Goal: Task Accomplishment & Management: Use online tool/utility

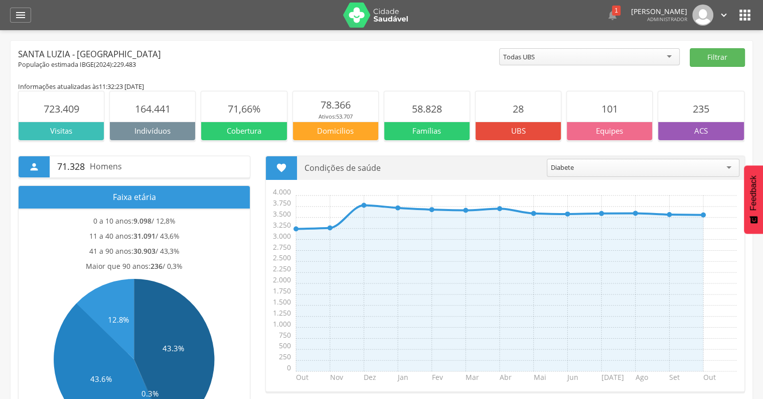
click at [33, 18] on div " Dashboard Supervisão Produtividade Mapa da cidade Mapa de cobertura Ranking A…" at bounding box center [381, 15] width 743 height 30
click at [22, 16] on icon "" at bounding box center [21, 15] width 12 height 12
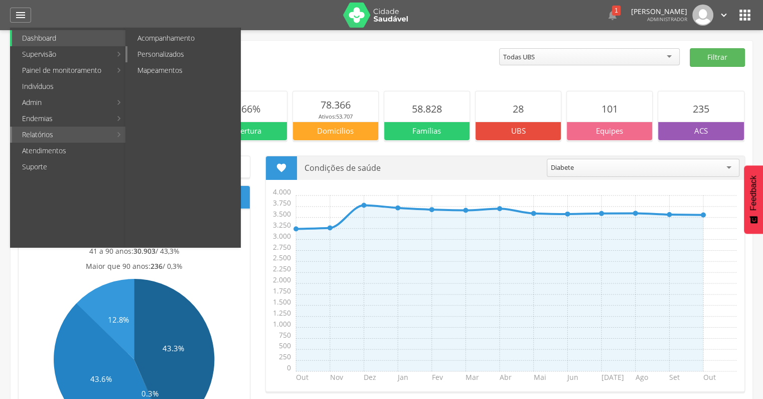
click at [201, 57] on link "Personalizados" at bounding box center [183, 54] width 113 height 16
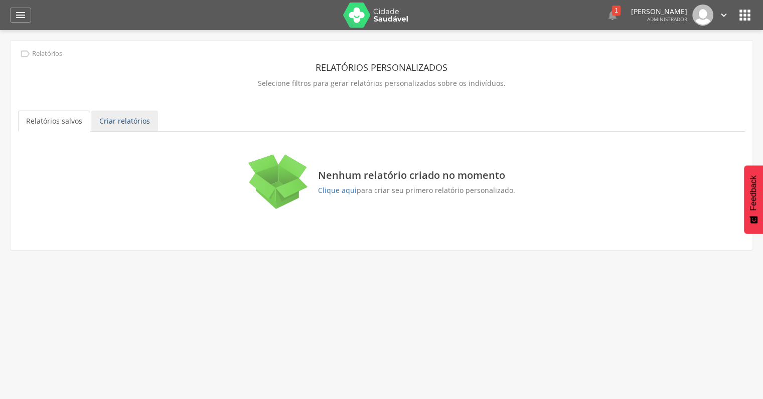
click at [114, 121] on link "Criar relatórios" at bounding box center [124, 120] width 67 height 21
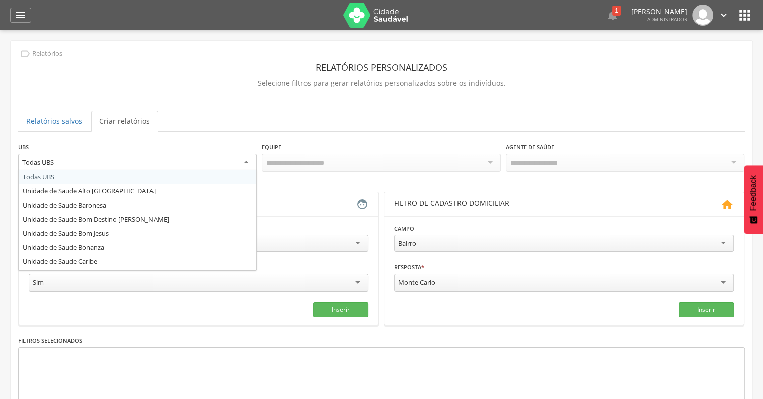
click at [94, 154] on div "Todas UBS" at bounding box center [137, 163] width 239 height 18
click at [286, 132] on div "**********" at bounding box center [382, 248] width 742 height 414
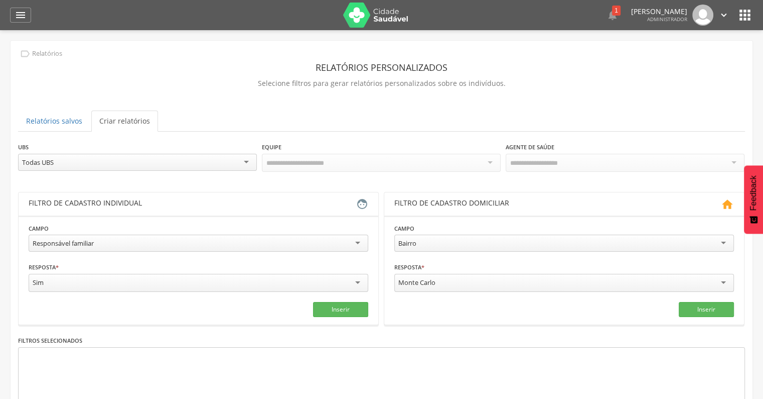
click at [159, 161] on div "Todas UBS" at bounding box center [137, 162] width 239 height 17
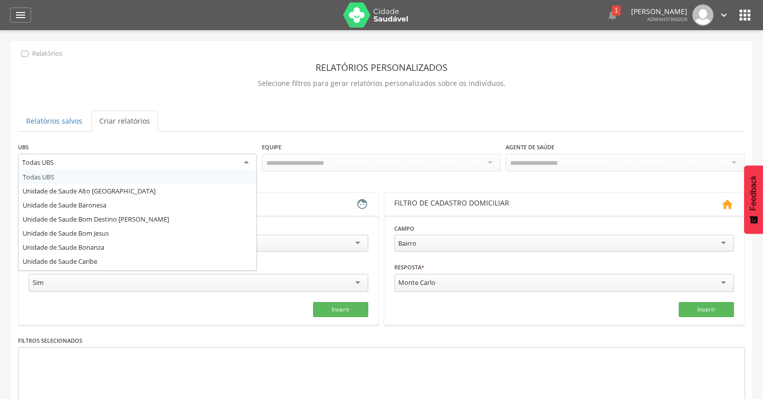
click at [159, 161] on div "Todas UBS" at bounding box center [137, 163] width 239 height 18
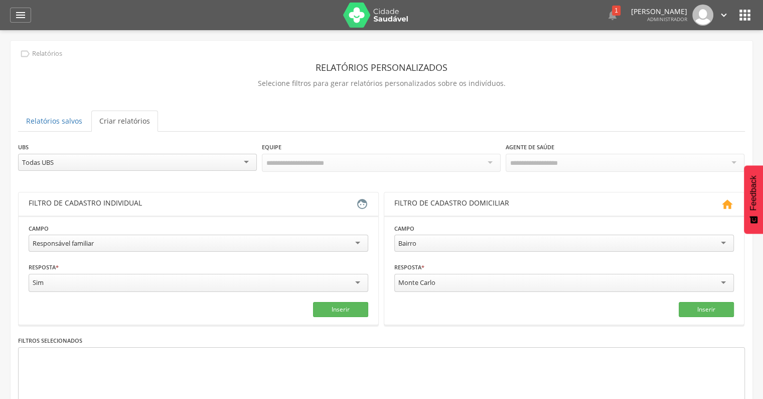
click at [569, 156] on div at bounding box center [625, 163] width 239 height 18
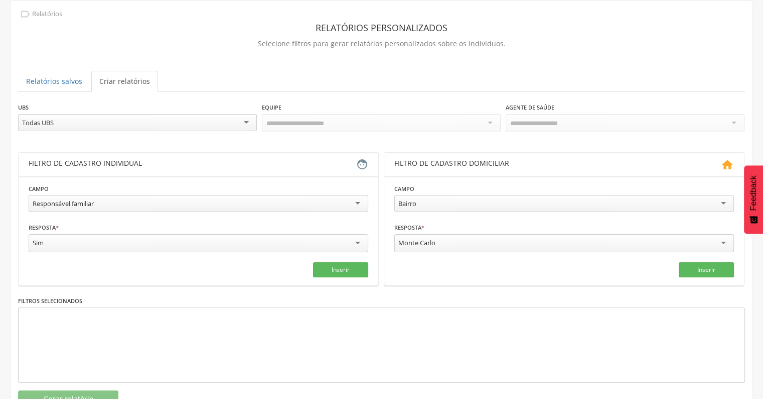
scroll to position [72, 0]
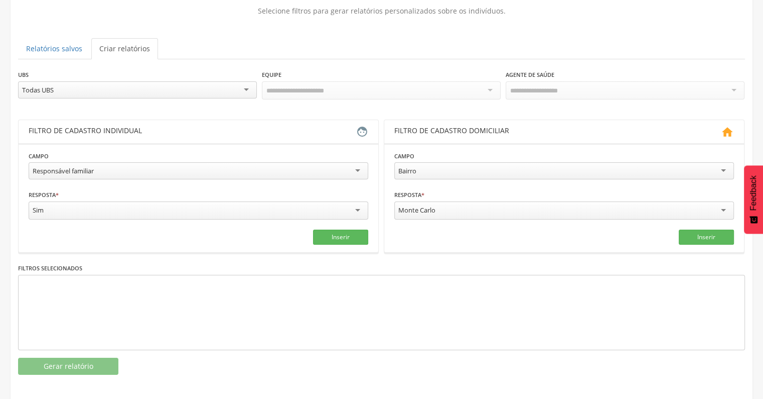
click at [86, 91] on div "Todas UBS" at bounding box center [137, 89] width 239 height 17
click at [374, 87] on div "Todas Equipes" at bounding box center [381, 89] width 239 height 17
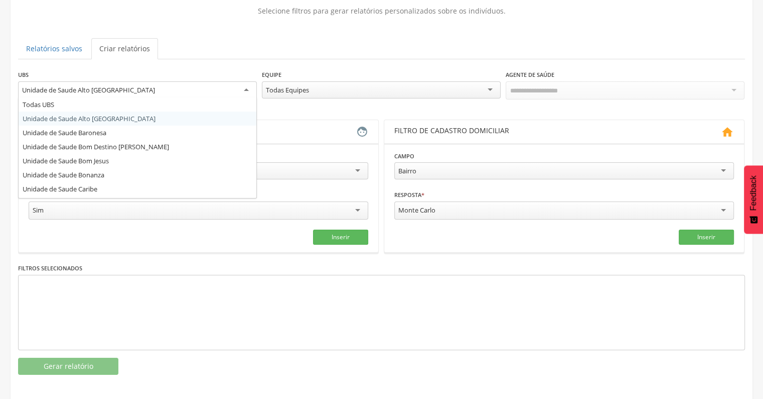
click at [185, 90] on div "Unidade de Saude Alto [GEOGRAPHIC_DATA]" at bounding box center [137, 90] width 239 height 18
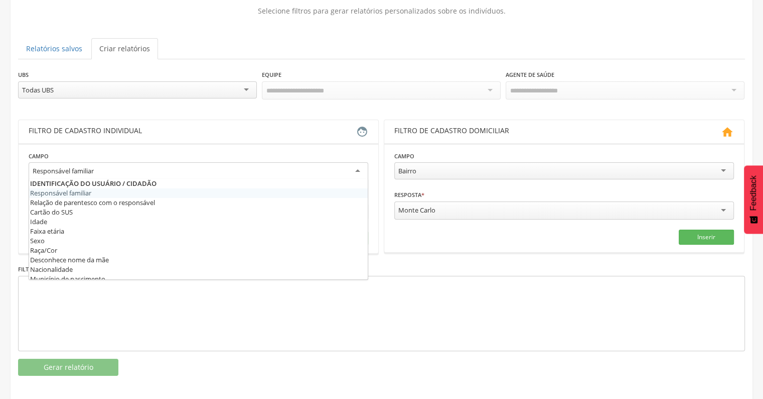
click at [221, 162] on div "Responsável familiar" at bounding box center [199, 171] width 340 height 18
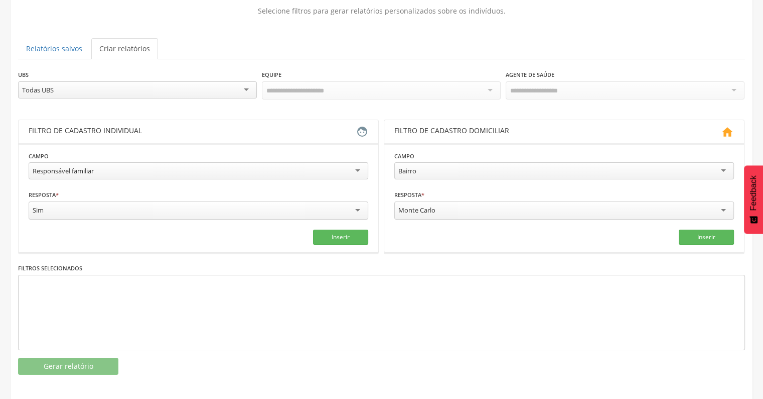
click at [214, 138] on header "Filtro de cadastro individual " at bounding box center [199, 131] width 360 height 23
click at [176, 164] on div "Responsável familiar" at bounding box center [199, 170] width 340 height 17
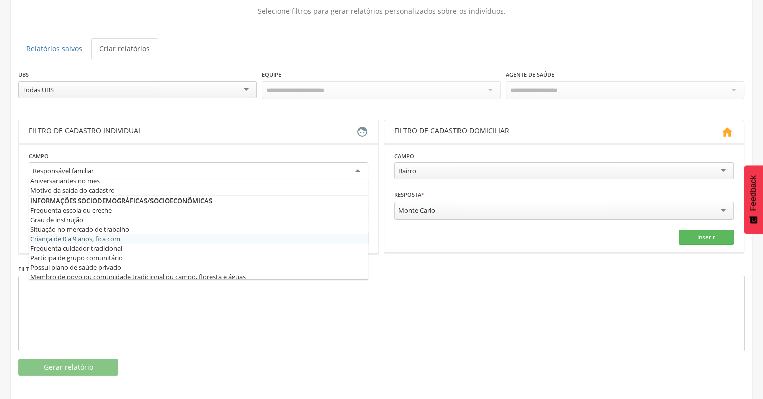
scroll to position [100, 0]
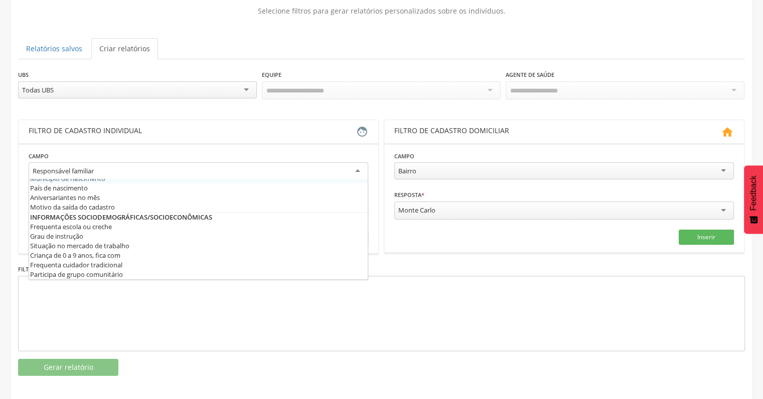
click at [207, 120] on header "Filtro de cadastro individual " at bounding box center [199, 131] width 360 height 23
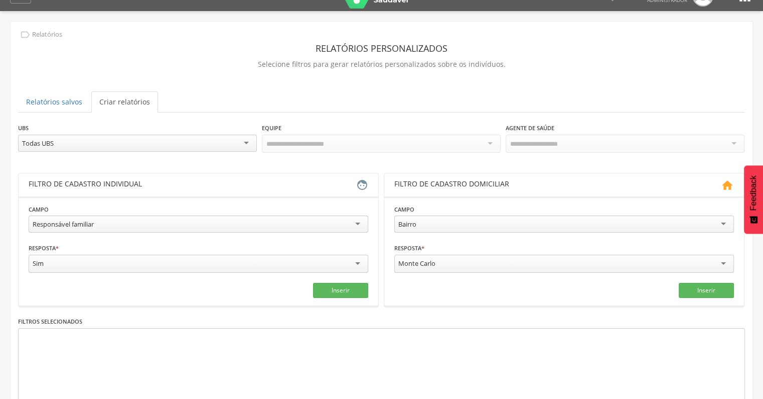
scroll to position [0, 0]
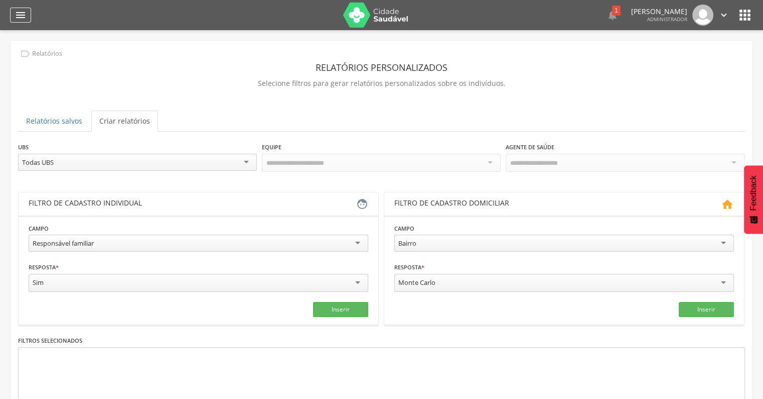
click at [14, 22] on div "" at bounding box center [20, 15] width 21 height 15
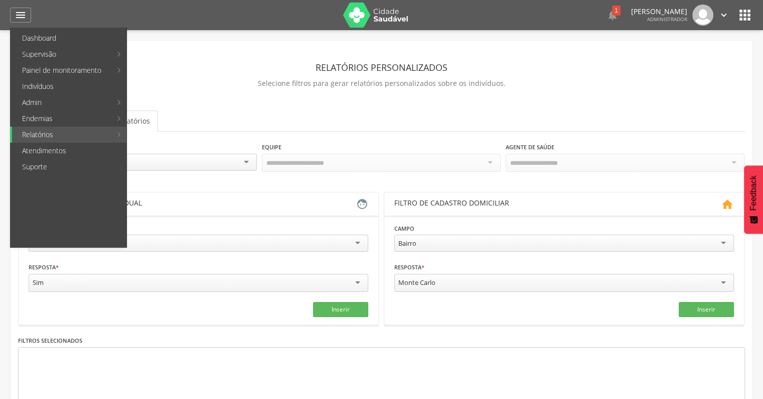
click at [678, 18] on icon "" at bounding box center [745, 15] width 16 height 16
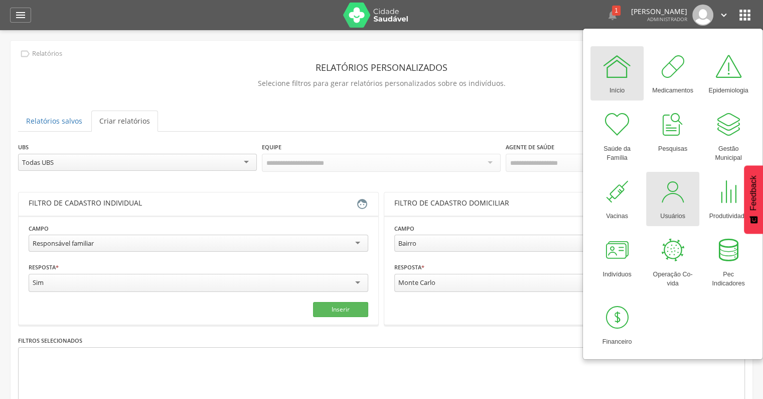
click at [674, 187] on div at bounding box center [673, 192] width 30 height 30
